Goal: Information Seeking & Learning: Find specific fact

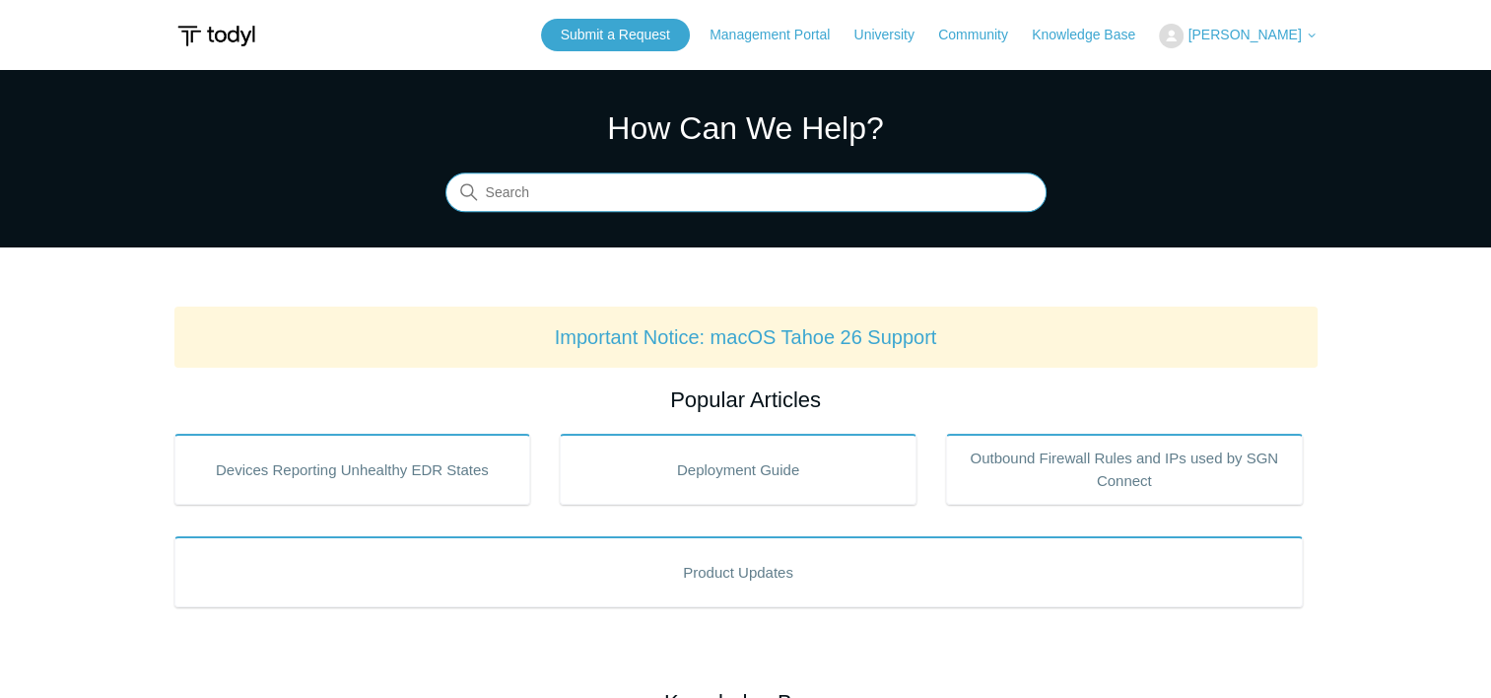
click at [874, 199] on input "Search" at bounding box center [746, 192] width 601 height 39
type input "outdated OS"
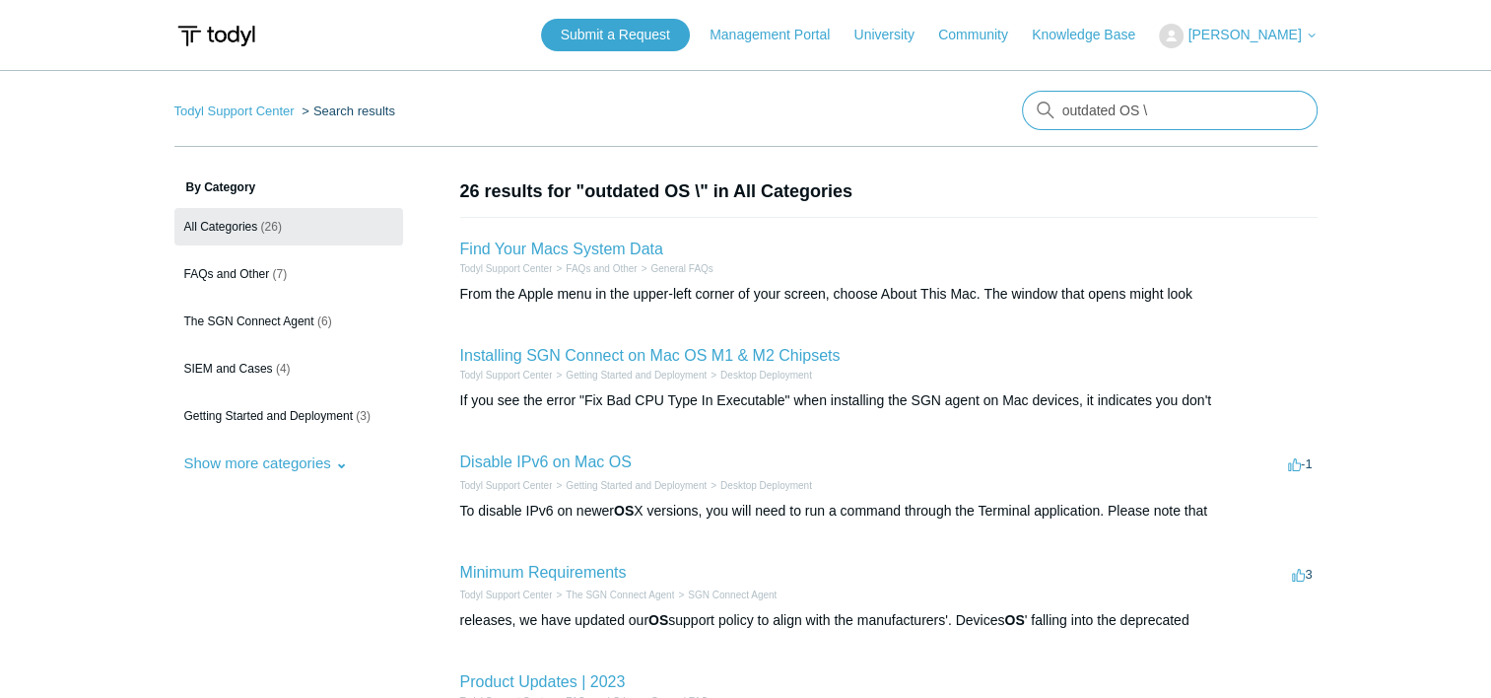
click at [1153, 113] on input "outdated OS \" at bounding box center [1170, 110] width 296 height 39
click at [1156, 114] on input "outdated OS \" at bounding box center [1170, 110] width 296 height 39
type input "outdated"
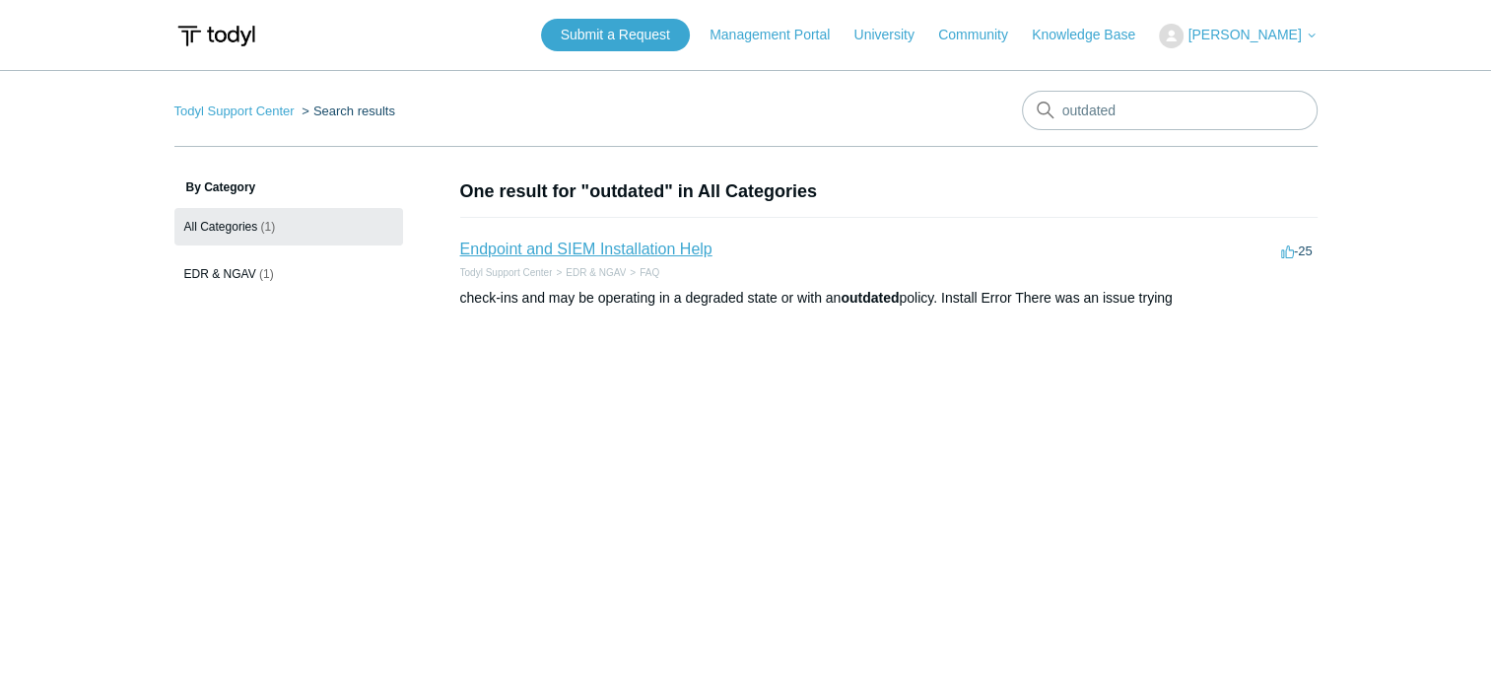
click at [590, 249] on link "Endpoint and SIEM Installation Help" at bounding box center [586, 249] width 252 height 17
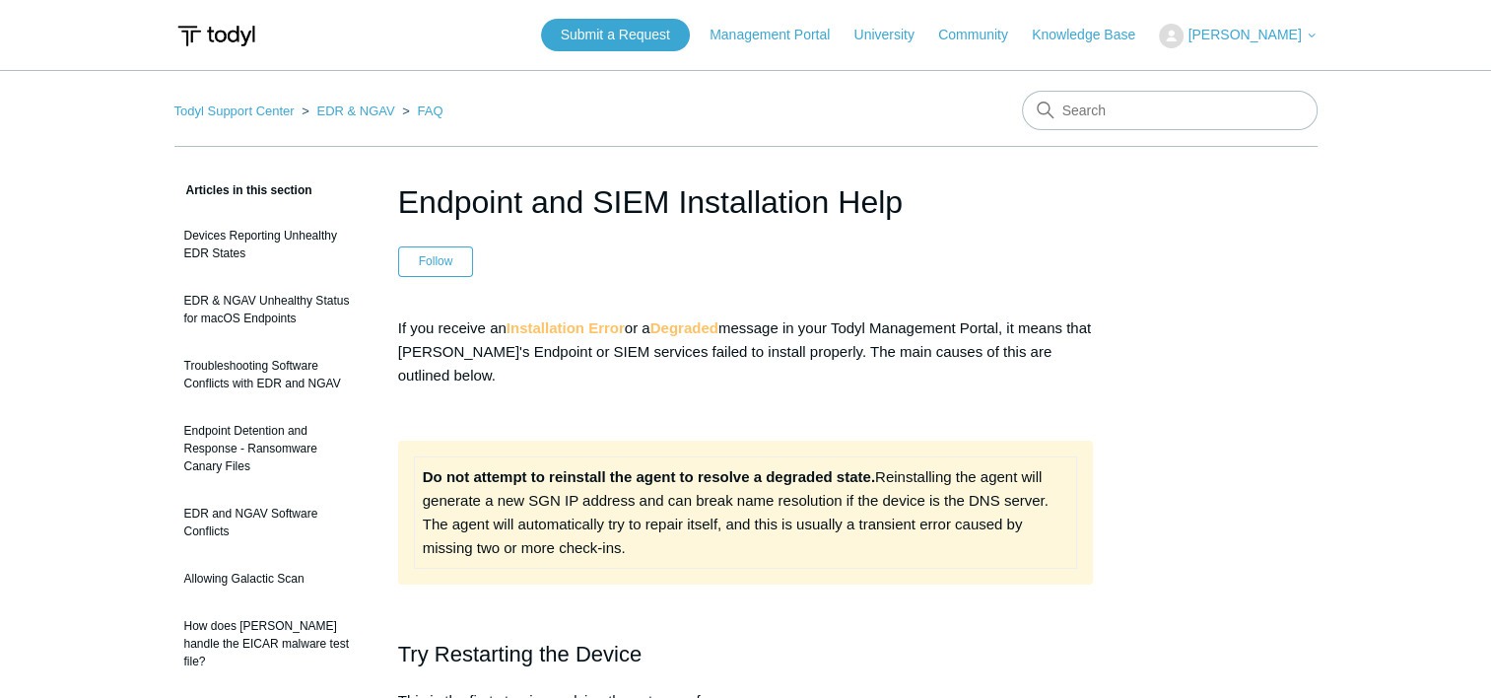
click at [1084, 104] on input "Search" at bounding box center [1170, 110] width 296 height 39
type input "unssupported os"
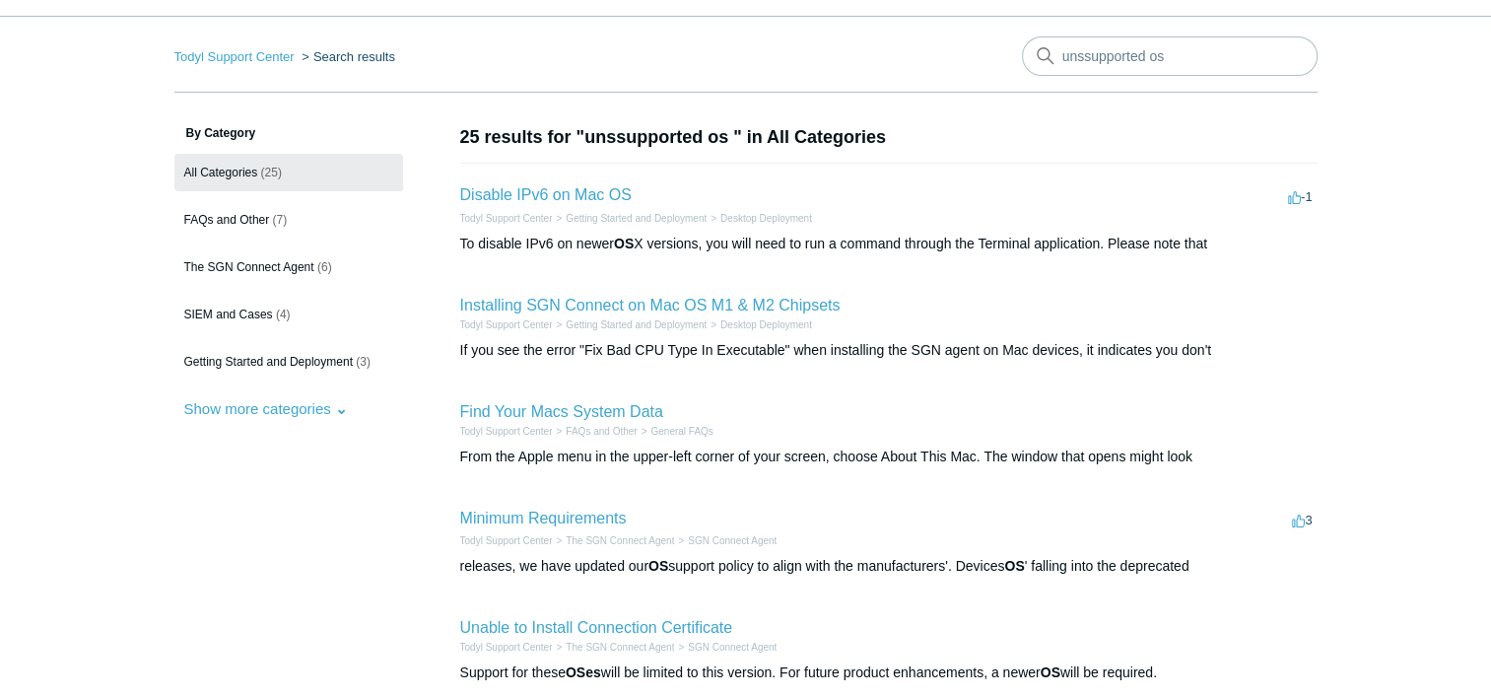
scroll to position [99, 0]
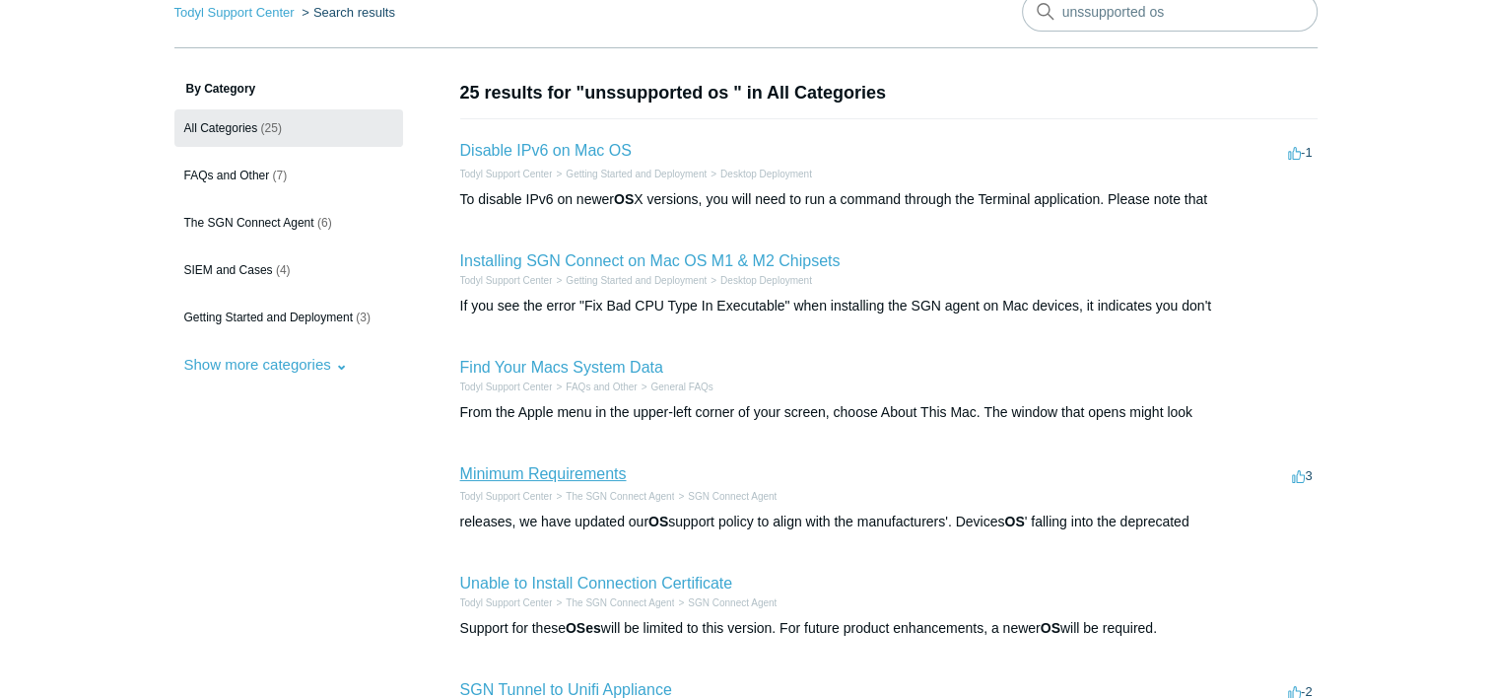
click at [586, 468] on link "Minimum Requirements" at bounding box center [543, 473] width 167 height 17
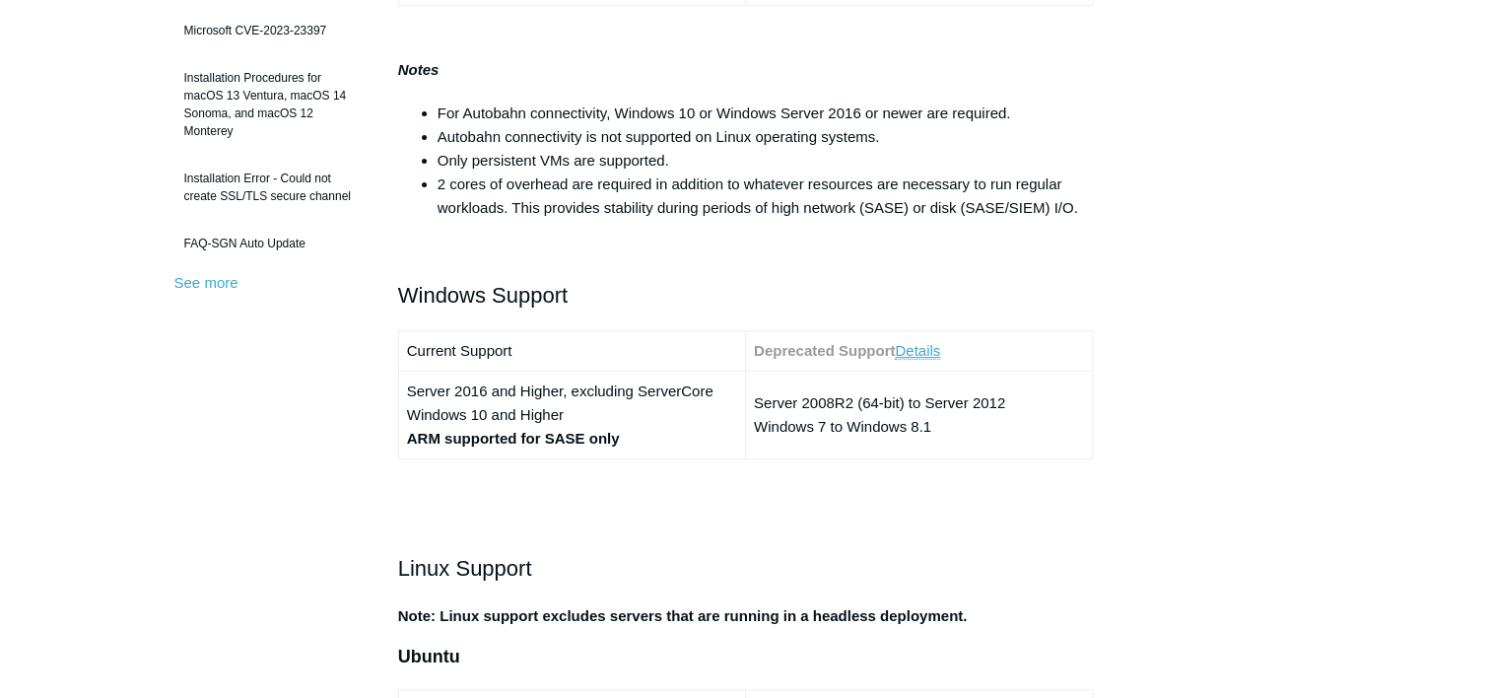
scroll to position [591, 0]
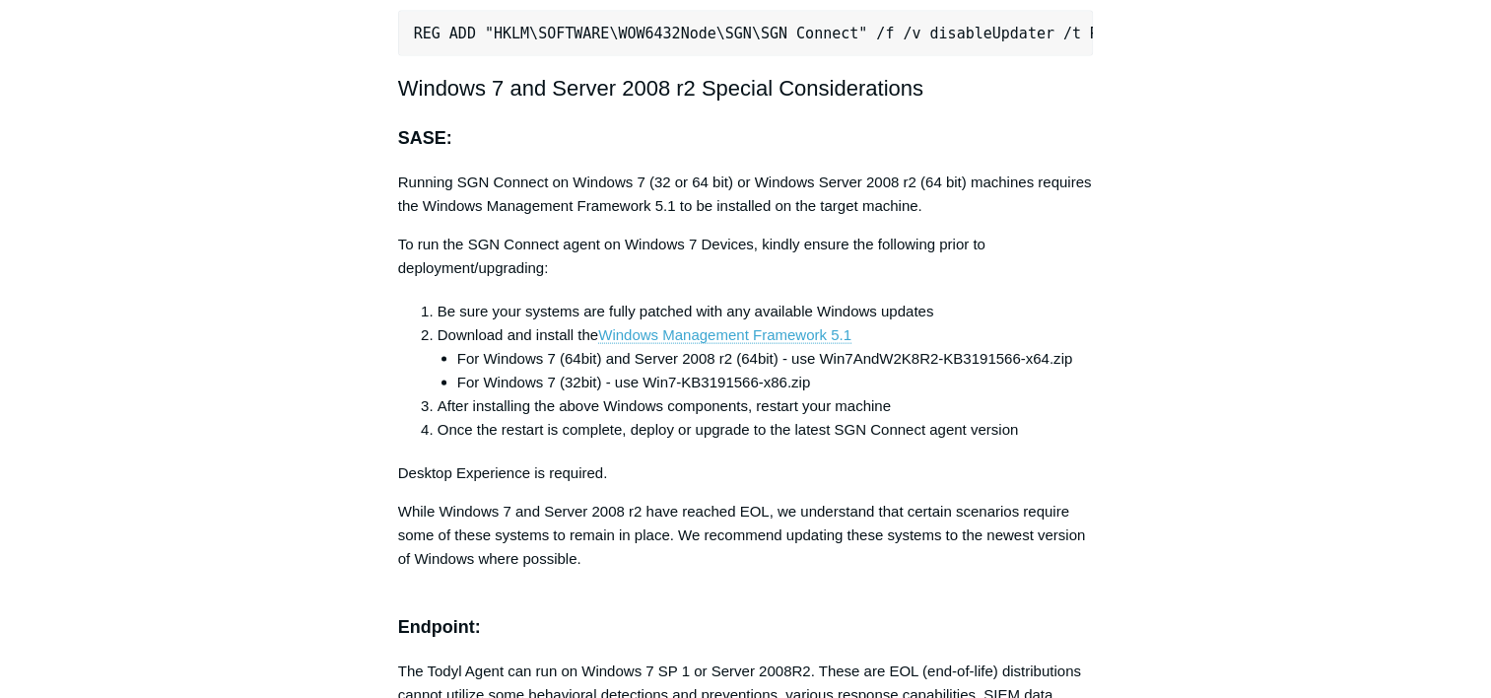
scroll to position [4411, 0]
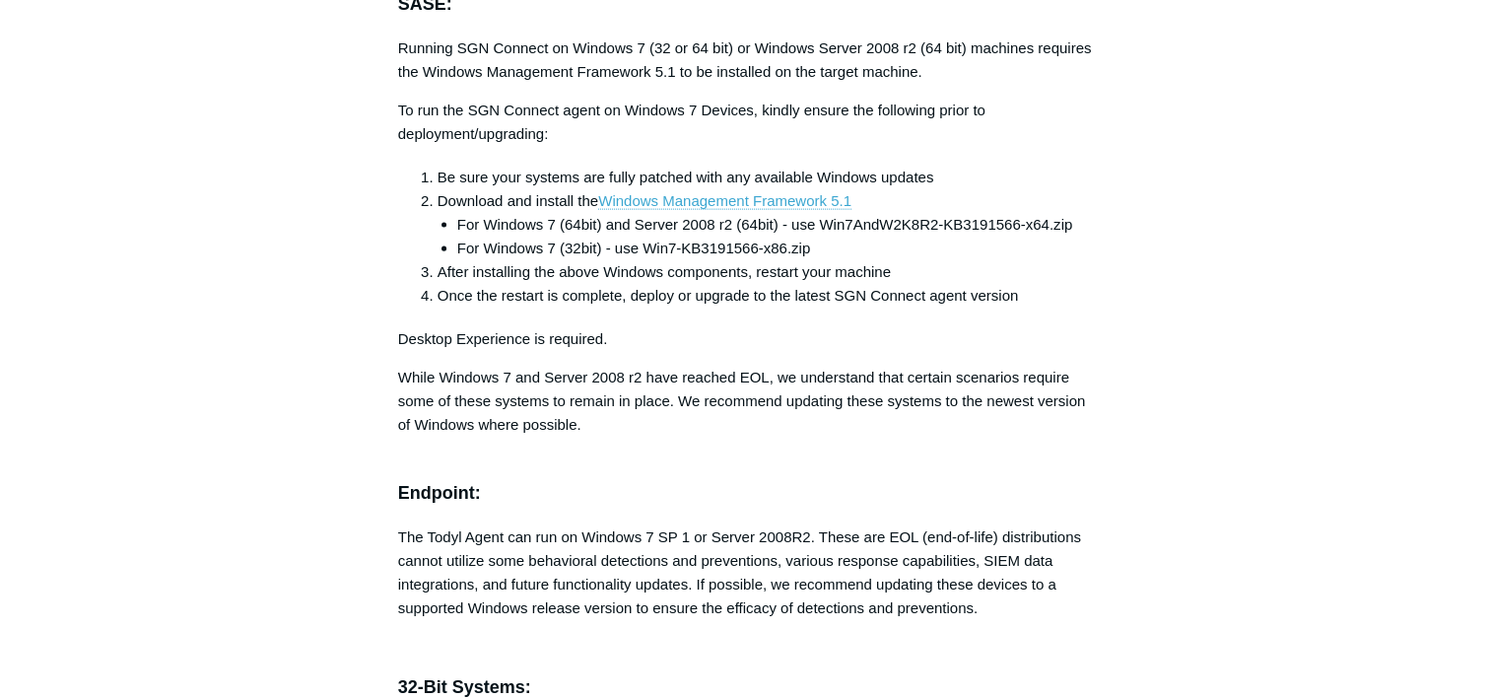
drag, startPoint x: 325, startPoint y: 469, endPoint x: 315, endPoint y: 478, distance: 13.3
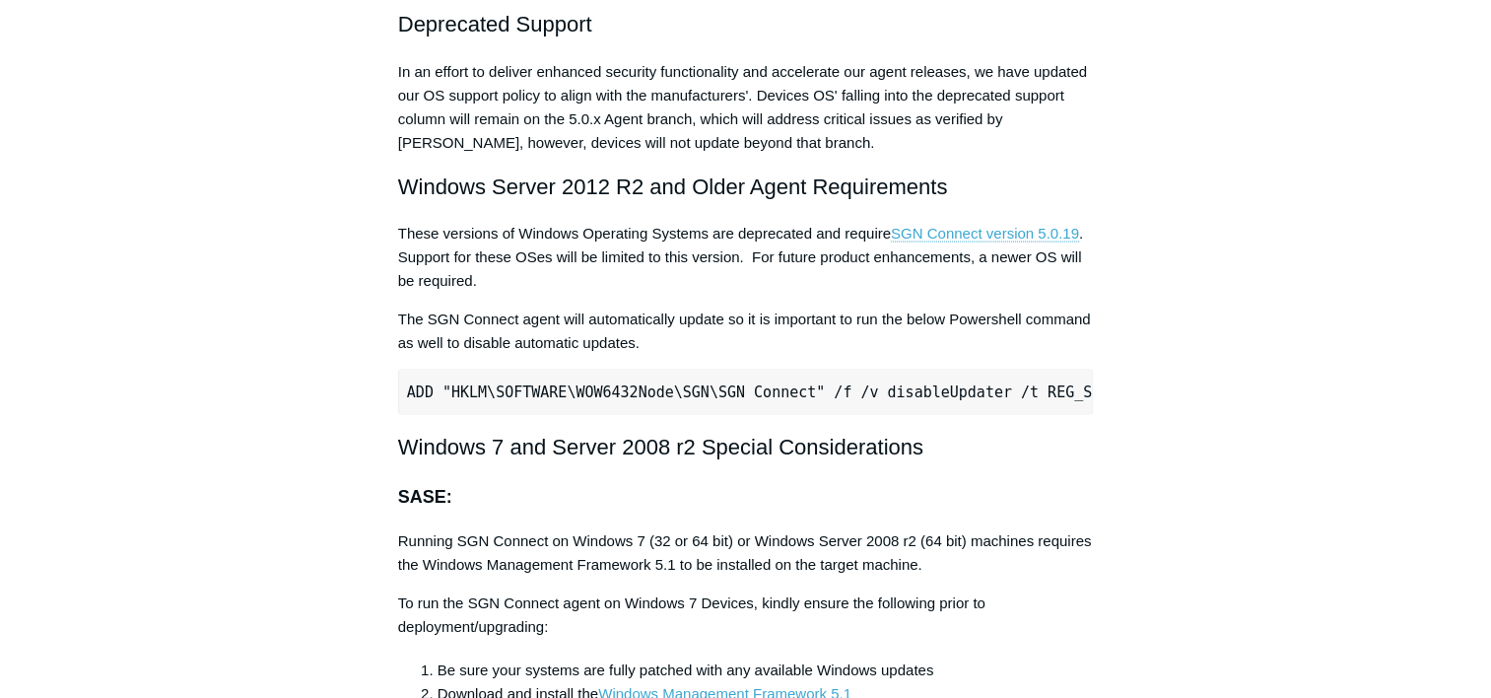
scroll to position [0, 0]
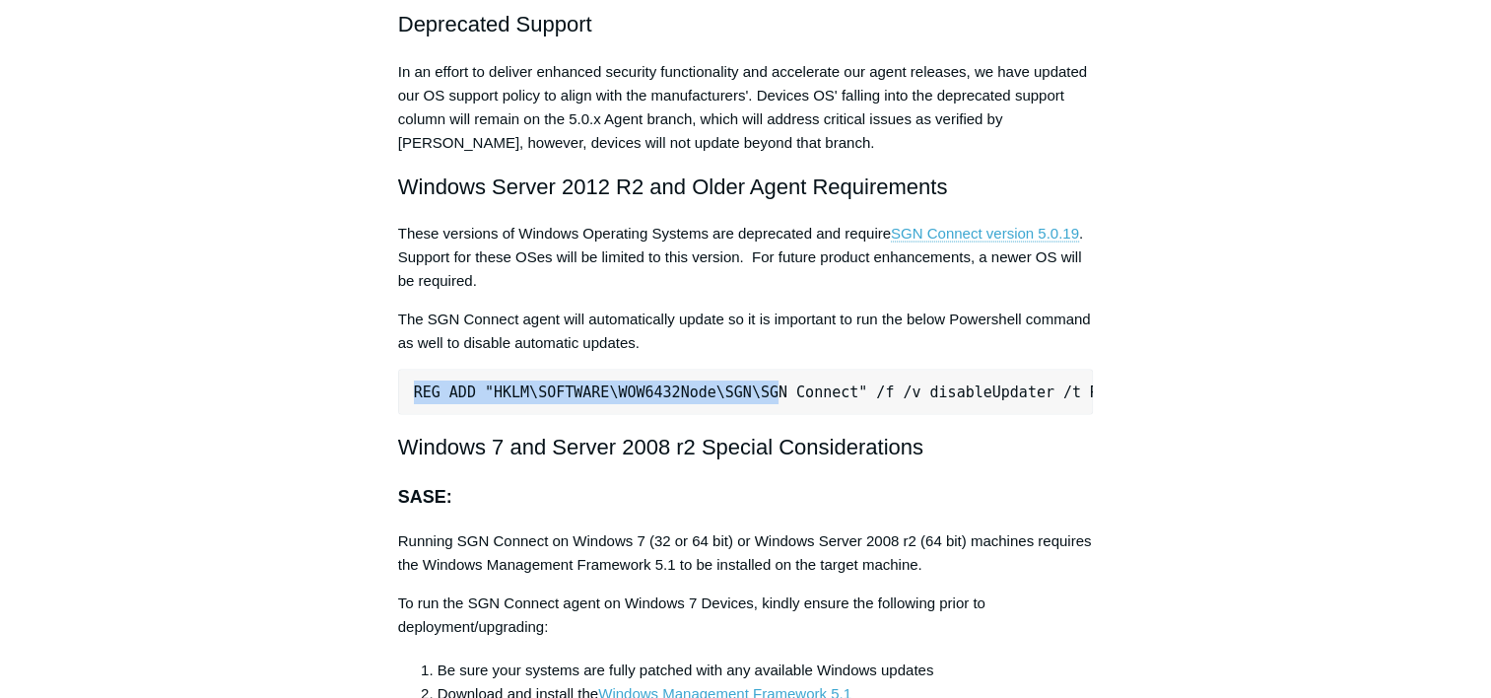
drag, startPoint x: 412, startPoint y: 382, endPoint x: 742, endPoint y: 384, distance: 330.2
click at [742, 384] on pre "REG ADD "HKLM\SOFTWARE\WOW6432Node\SGN\SGN Connect" /f /v disableUpdater /t REG…" at bounding box center [746, 392] width 696 height 45
